Goal: Navigation & Orientation: Go to known website

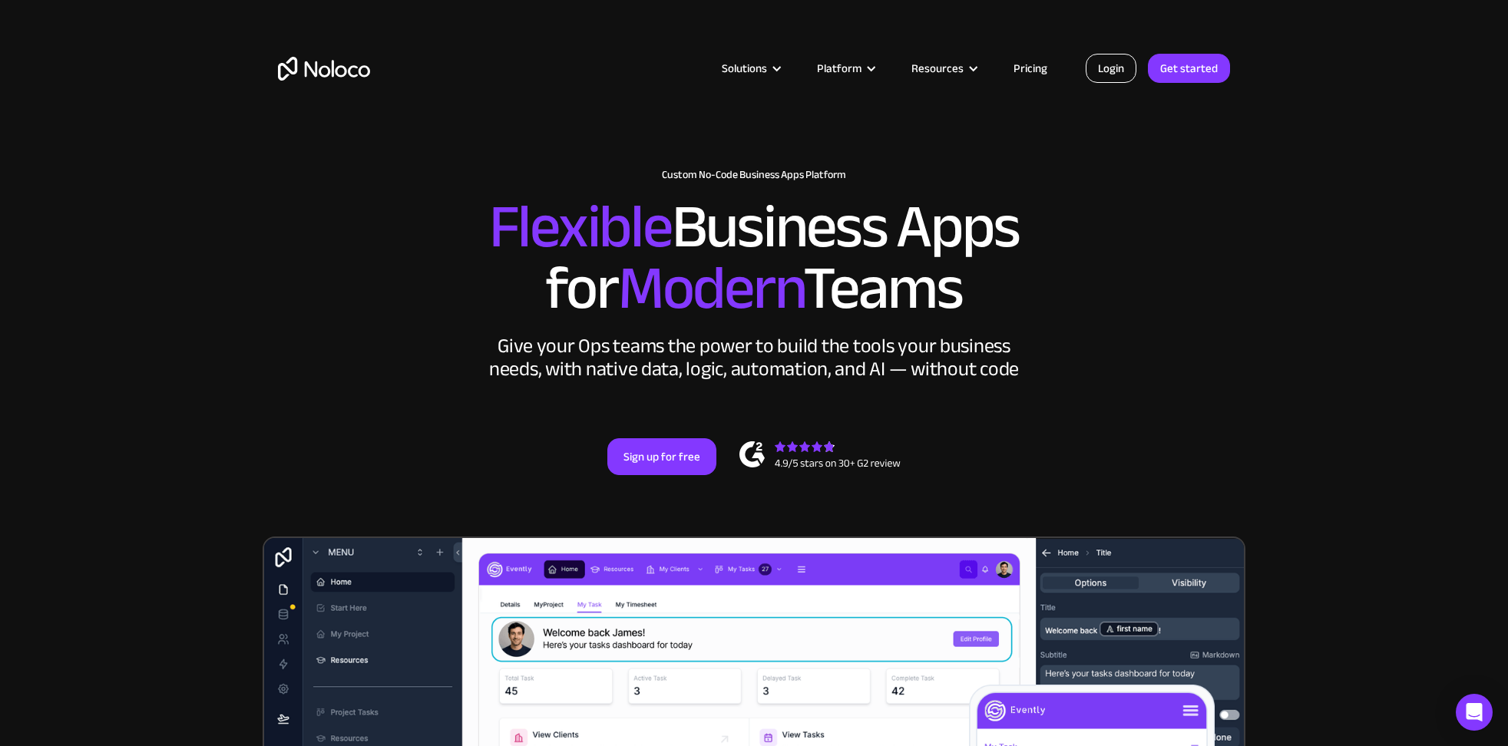
click at [1113, 64] on link "Login" at bounding box center [1111, 68] width 51 height 29
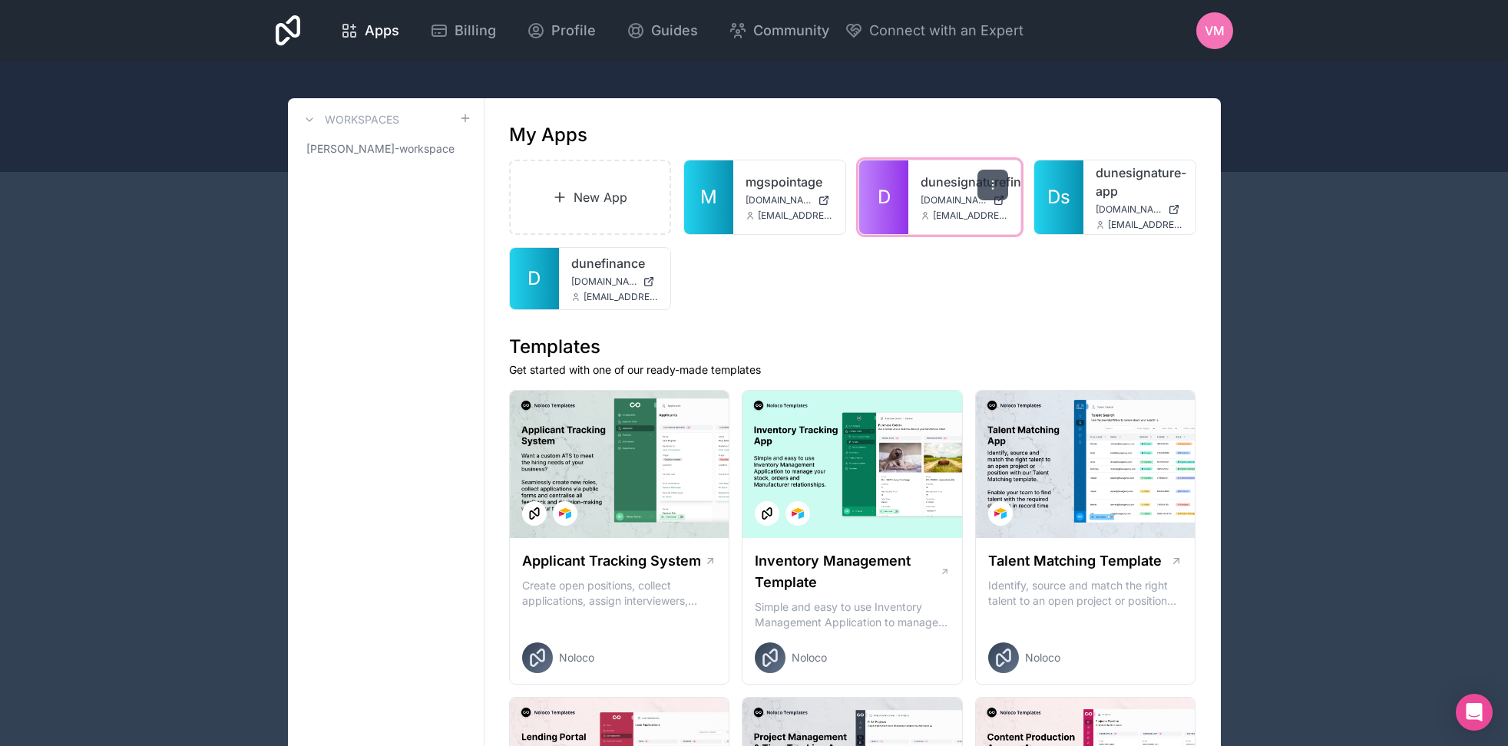
click at [1000, 185] on div at bounding box center [992, 185] width 31 height 31
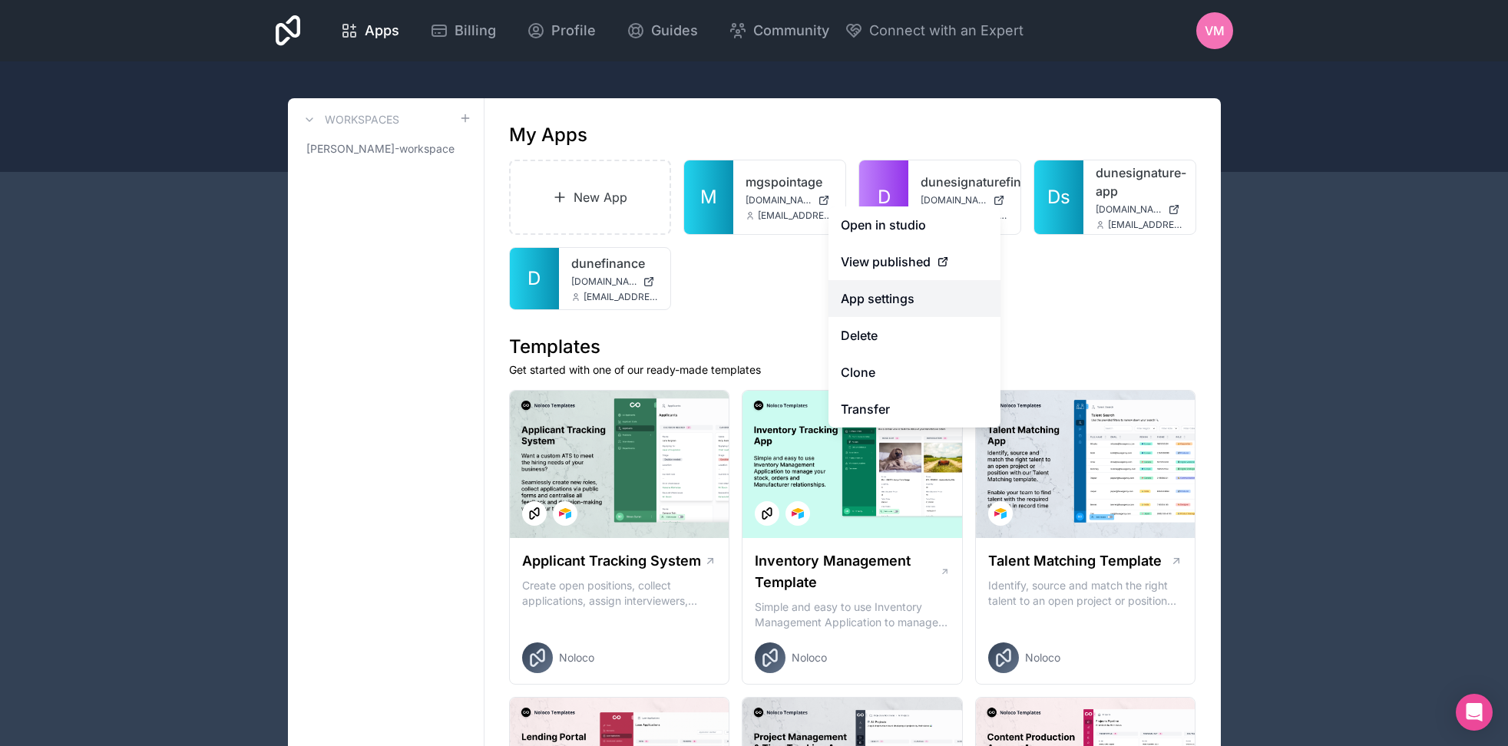
click at [917, 295] on link "App settings" at bounding box center [915, 298] width 172 height 37
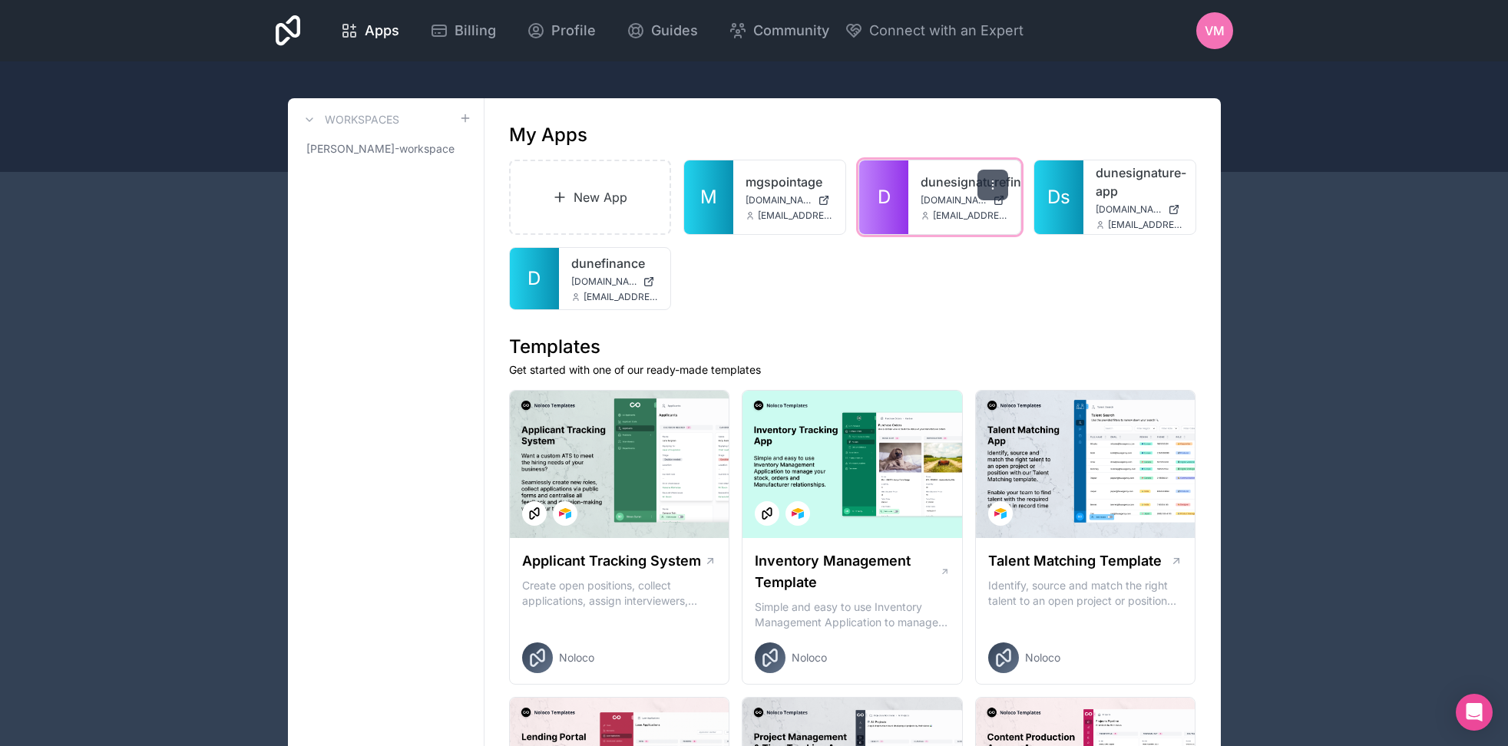
click at [990, 183] on icon at bounding box center [993, 185] width 12 height 12
click at [901, 183] on link "D" at bounding box center [883, 197] width 49 height 74
click at [575, 283] on span "[DOMAIN_NAME]" at bounding box center [604, 282] width 66 height 12
